Goal: Task Accomplishment & Management: Manage account settings

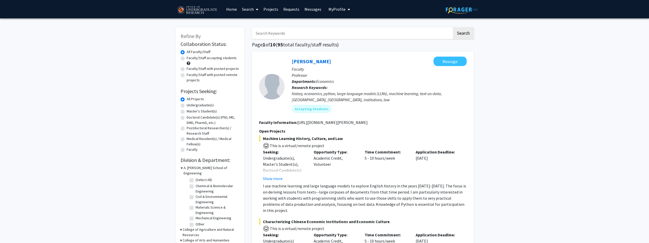
click at [274, 8] on link "Projects" at bounding box center [271, 9] width 20 height 18
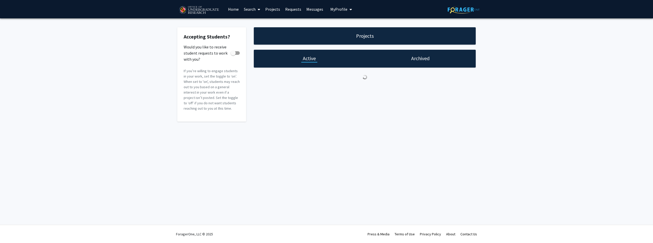
checkbox input "true"
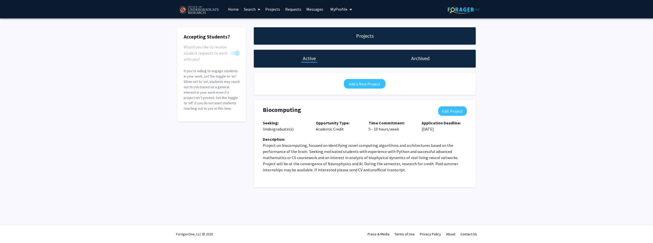
click at [309, 10] on link "Messages" at bounding box center [315, 9] width 22 height 18
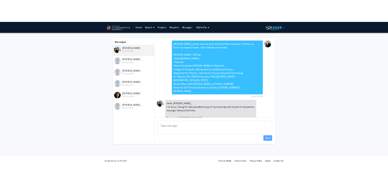
scroll to position [162, 0]
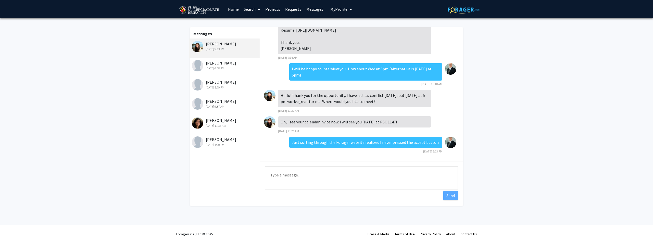
click at [297, 9] on link "Requests" at bounding box center [292, 9] width 21 height 18
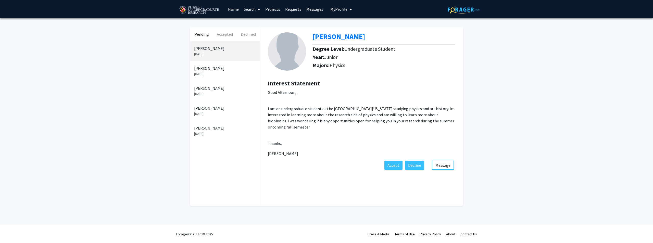
click at [274, 10] on link "Projects" at bounding box center [273, 9] width 20 height 18
